Goal: Task Accomplishment & Management: Manage account settings

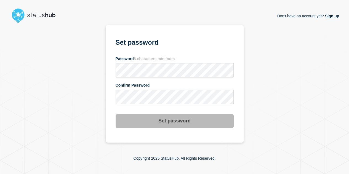
click at [327, 4] on main "Don't have an account yet? Sign up Don't have an account yet? Sign up Set passw…" at bounding box center [174, 87] width 349 height 174
click at [96, 78] on div "Don't have an account yet? Sign up Set password Password 8 characters minimum C…" at bounding box center [174, 84] width 329 height 118
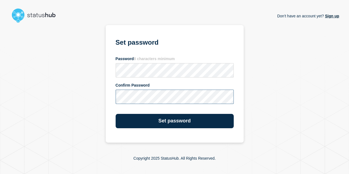
click at [116, 114] on button "Set password" at bounding box center [175, 121] width 118 height 14
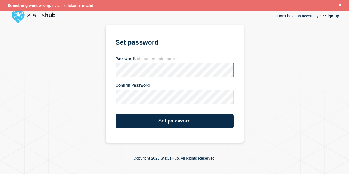
click at [105, 65] on div "Don't have an account yet? Sign up Set password Password 8 characters minimum C…" at bounding box center [174, 84] width 329 height 118
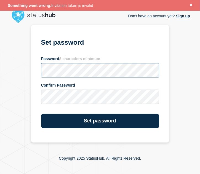
click at [20, 65] on div "Don't have an account yet? Sign up Set password Password 8 characters minimum C…" at bounding box center [100, 84] width 180 height 118
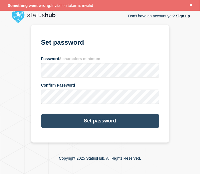
click at [85, 116] on button "Set password" at bounding box center [100, 121] width 118 height 14
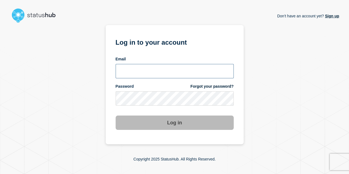
click at [156, 64] on input "email input" at bounding box center [175, 71] width 118 height 14
type input "[PERSON_NAME][EMAIL_ADDRESS][DOMAIN_NAME]"
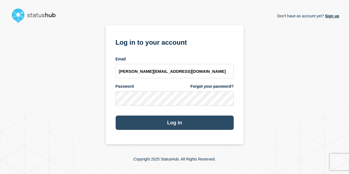
click at [189, 120] on button "Log in" at bounding box center [175, 123] width 118 height 14
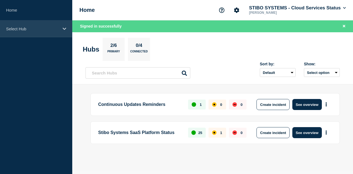
click at [27, 30] on p "Select Hub" at bounding box center [32, 28] width 53 height 5
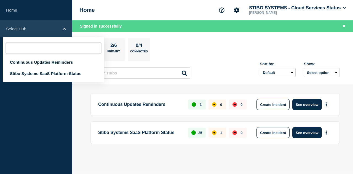
click at [64, 32] on div "Select Hub" at bounding box center [36, 28] width 72 height 17
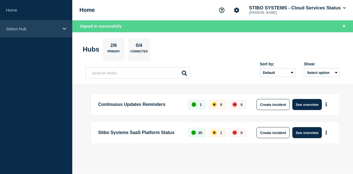
click at [63, 32] on div "Select Hub" at bounding box center [36, 28] width 72 height 17
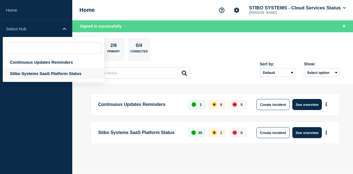
click at [46, 69] on div "Stibo Systems SaaS Platform Status" at bounding box center [54, 73] width 102 height 11
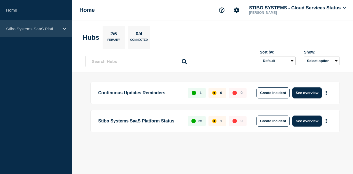
click at [60, 29] on div "Stibo Systems SaaS Platform Status" at bounding box center [36, 28] width 72 height 17
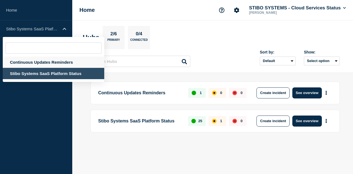
click at [41, 61] on div "Continuous Updates Reminders" at bounding box center [54, 62] width 102 height 11
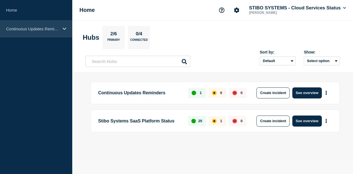
drag, startPoint x: 33, startPoint y: 37, endPoint x: 30, endPoint y: 31, distance: 7.1
click at [31, 36] on aside "Home Continuous Updates Reminders" at bounding box center [36, 87] width 72 height 174
click at [30, 31] on p "Continuous Updates Reminders" at bounding box center [32, 28] width 53 height 5
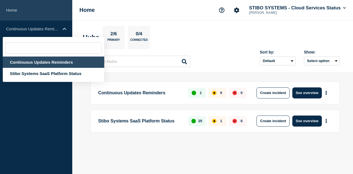
click at [8, 13] on link "Home" at bounding box center [36, 10] width 72 height 20
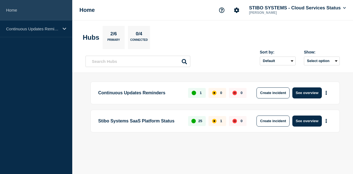
click at [18, 10] on link "Home" at bounding box center [36, 10] width 72 height 20
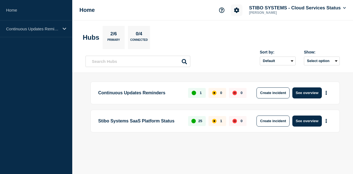
click at [236, 13] on icon "Account settings" at bounding box center [237, 10] width 6 height 6
click at [301, 27] on section "Hubs 2/6 Primary 0/4 Connected" at bounding box center [213, 37] width 260 height 23
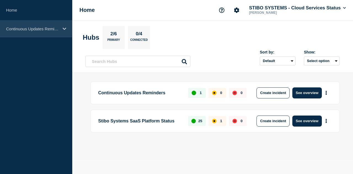
click at [48, 27] on p "Continuous Updates Reminders" at bounding box center [32, 28] width 53 height 5
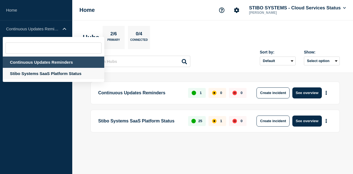
click at [46, 74] on div "Stibo Systems SaaS Platform Status" at bounding box center [54, 73] width 102 height 11
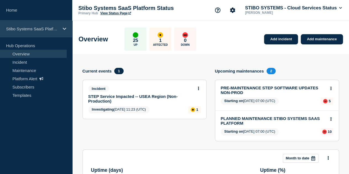
click at [41, 30] on p "Stibo Systems SaaS Platform Status" at bounding box center [32, 28] width 53 height 5
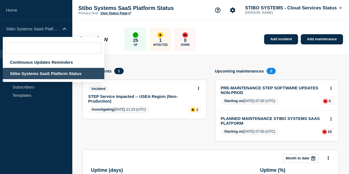
click at [24, 108] on aside "Home Stibo Systems SaaS Platform Status Continuous Updates Reminders Stibo Syst…" at bounding box center [36, 87] width 72 height 174
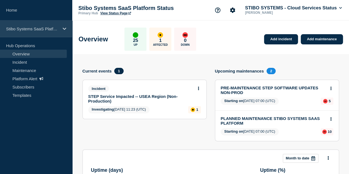
click at [39, 29] on p "Stibo Systems SaaS Platform Status" at bounding box center [32, 28] width 53 height 5
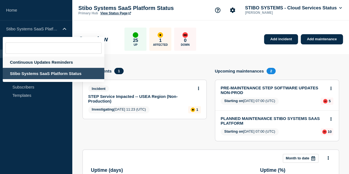
click at [45, 62] on div "Continuous Updates Reminders" at bounding box center [54, 62] width 102 height 11
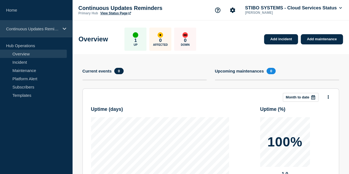
click at [39, 23] on div "Continuous Updates Reminders" at bounding box center [36, 28] width 72 height 17
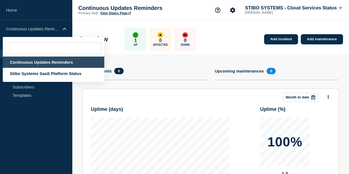
click at [339, 7] on button "STIBO SYSTEMS - Cloud Services Status" at bounding box center [293, 8] width 99 height 6
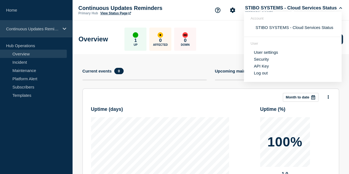
click at [39, 30] on p "Continuous Updates Reminders" at bounding box center [32, 28] width 53 height 5
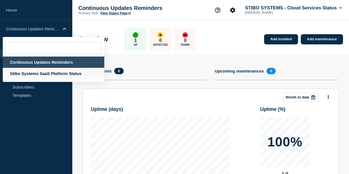
click at [34, 71] on div "Stibo Systems SaaS Platform Status" at bounding box center [54, 73] width 102 height 11
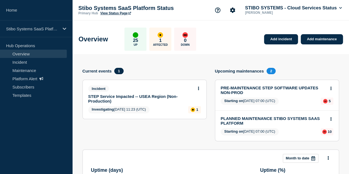
click at [290, 86] on link "PRE-MAINTENANCE STEP SOFTWARE UPDATES NON-PROD" at bounding box center [273, 90] width 105 height 9
click at [280, 91] on link "PRE-MAINTENANCE STEP SOFTWARE UPDATES NON-PROD" at bounding box center [273, 90] width 105 height 9
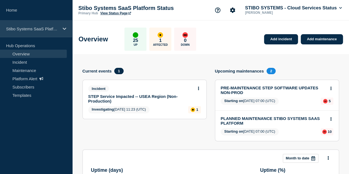
click at [46, 26] on p "Stibo Systems SaaS Platform Status" at bounding box center [32, 28] width 53 height 5
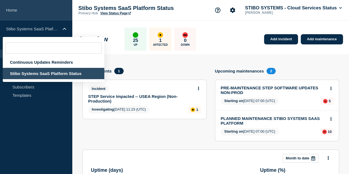
click at [10, 10] on link "Home" at bounding box center [36, 10] width 72 height 20
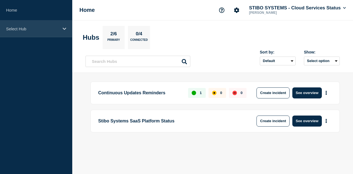
click at [21, 26] on div "Select Hub" at bounding box center [36, 28] width 72 height 17
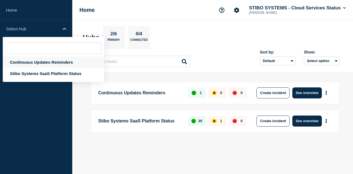
click at [49, 63] on div "Continuous Updates Reminders" at bounding box center [54, 62] width 102 height 11
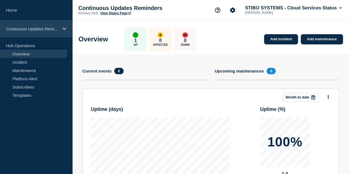
click at [39, 30] on p "Continuous Updates Reminders" at bounding box center [32, 28] width 53 height 5
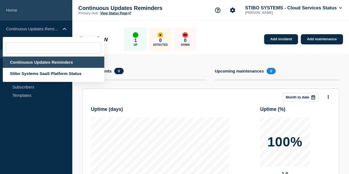
click at [11, 7] on link "Home" at bounding box center [36, 10] width 72 height 20
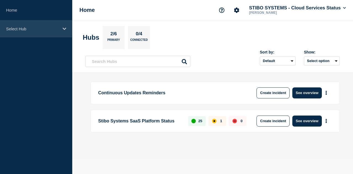
click at [38, 29] on p "Select Hub" at bounding box center [32, 28] width 53 height 5
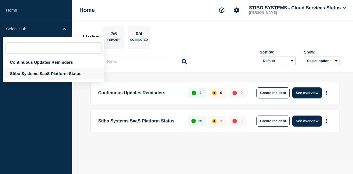
click at [58, 73] on div "Stibo Systems SaaS Platform Status" at bounding box center [54, 73] width 102 height 11
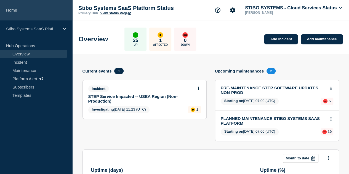
click at [23, 6] on link "Home" at bounding box center [36, 10] width 72 height 20
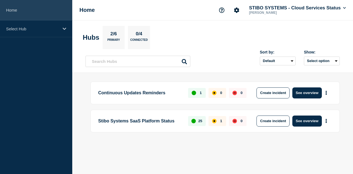
click at [19, 11] on link "Home" at bounding box center [36, 10] width 72 height 20
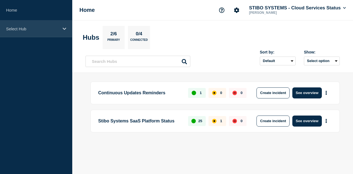
click at [64, 32] on div "Select Hub" at bounding box center [36, 28] width 72 height 17
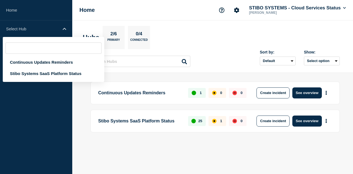
click at [142, 10] on div "Home STIBO SYSTEMS - Cloud Services Status Tony Thomas" at bounding box center [212, 10] width 281 height 20
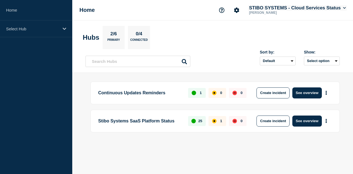
click at [317, 6] on button "STIBO SYSTEMS - Cloud Services Status" at bounding box center [297, 8] width 99 height 6
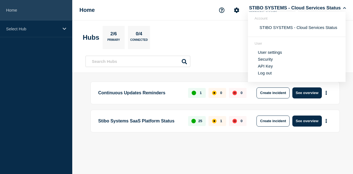
click at [25, 14] on link "Home" at bounding box center [36, 10] width 72 height 20
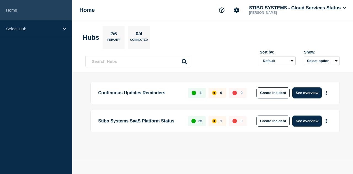
click at [25, 14] on link "Home" at bounding box center [36, 10] width 72 height 20
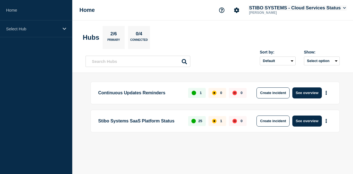
click at [264, 8] on button "STIBO SYSTEMS - Cloud Services Status" at bounding box center [297, 8] width 99 height 6
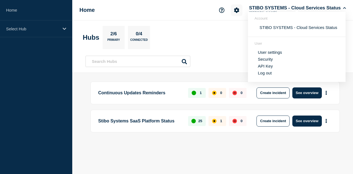
click at [233, 15] on button "Account settings" at bounding box center [237, 10] width 12 height 12
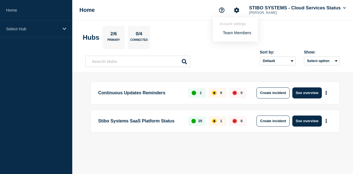
click at [237, 34] on link "Team Members" at bounding box center [237, 32] width 28 height 5
click at [236, 14] on button "Account settings" at bounding box center [237, 10] width 12 height 12
click at [239, 31] on link "Team Members" at bounding box center [237, 32] width 28 height 5
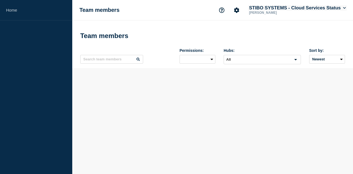
click at [328, 9] on button "STIBO SYSTEMS - Cloud Services Status" at bounding box center [297, 8] width 99 height 6
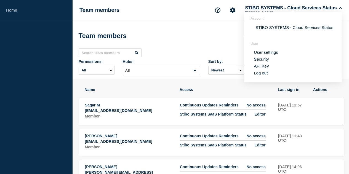
click at [192, 15] on div "Team members STIBO SYSTEMS - Cloud Services Status Tony Thomas Account STIBO SY…" at bounding box center [210, 10] width 277 height 20
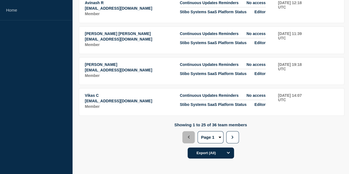
scroll to position [835, 0]
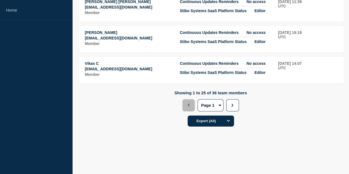
click at [0, 0] on button "2" at bounding box center [0, 0] width 0 height 0
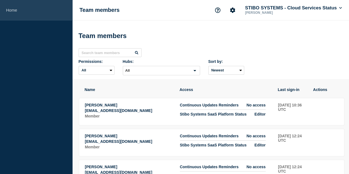
click at [13, 4] on link "Home" at bounding box center [36, 10] width 72 height 20
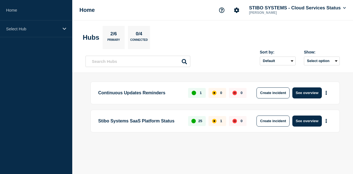
click at [115, 33] on p "2/6" at bounding box center [113, 34] width 11 height 7
click at [137, 60] on input "text" at bounding box center [138, 61] width 105 height 11
click at [93, 40] on h2 "Hubs" at bounding box center [91, 38] width 17 height 8
drag, startPoint x: 278, startPoint y: 6, endPoint x: 267, endPoint y: 10, distance: 12.0
click at [278, 7] on button "STIBO SYSTEMS - Cloud Services Status" at bounding box center [297, 8] width 99 height 6
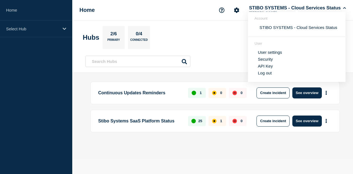
click at [278, 51] on link "User settings" at bounding box center [270, 52] width 24 height 5
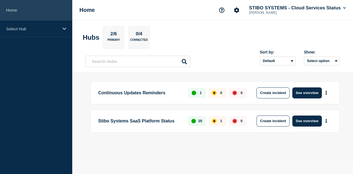
click at [23, 15] on link "Home" at bounding box center [36, 10] width 72 height 20
